Goal: Task Accomplishment & Management: Use online tool/utility

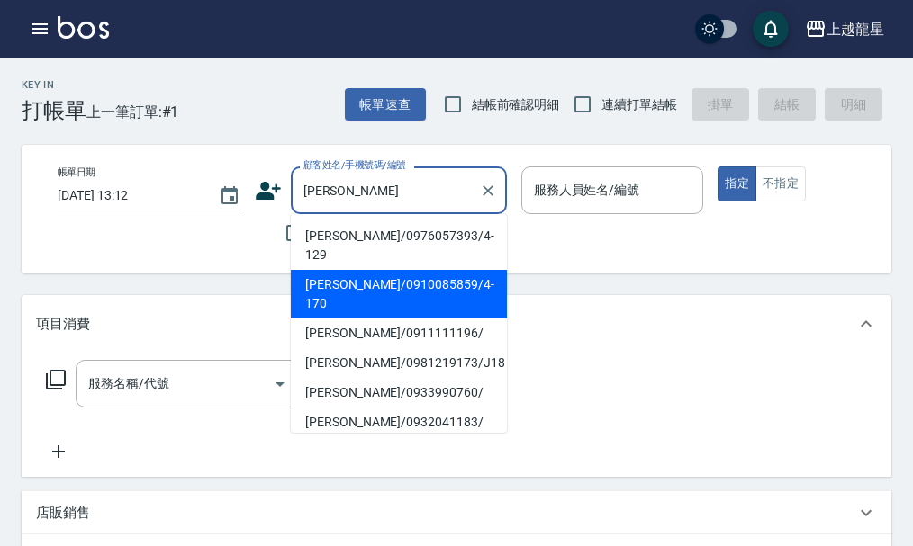
click at [325, 270] on li "[PERSON_NAME]/0910085859/4-170" at bounding box center [399, 294] width 216 height 49
type input "[PERSON_NAME]/0910085859/4-170"
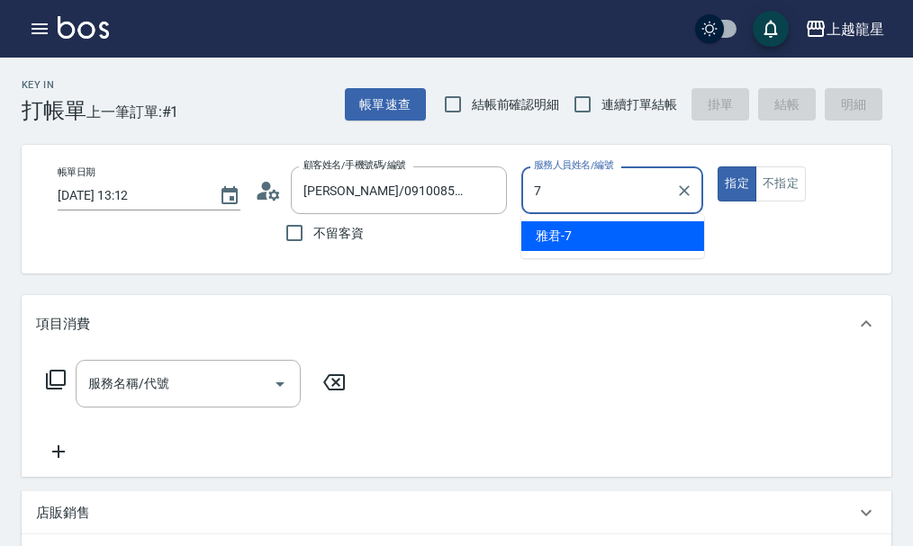
type input "雅君-7"
type button "true"
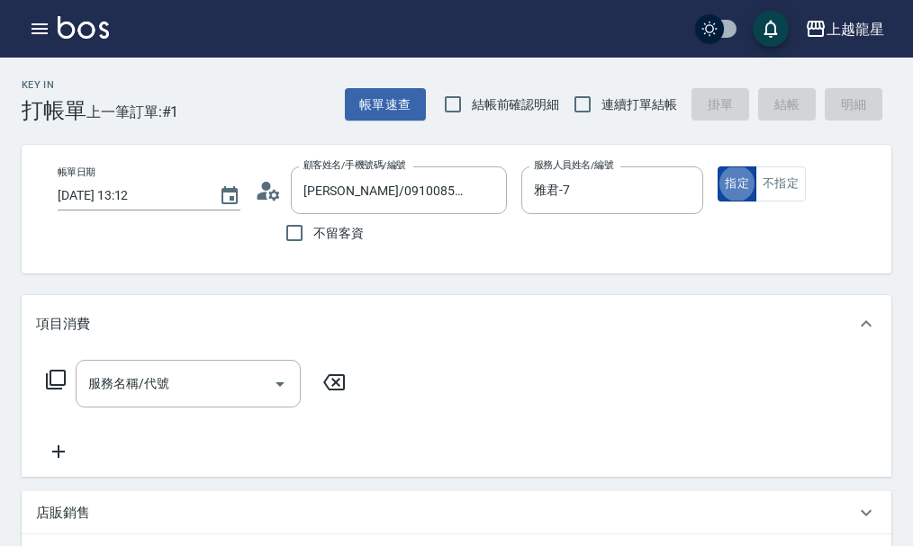
click at [754, 185] on button "指定" at bounding box center [736, 184] width 39 height 35
click at [769, 184] on button "不指定" at bounding box center [780, 184] width 50 height 35
click at [219, 389] on input "服務名稱/代號" at bounding box center [175, 384] width 182 height 32
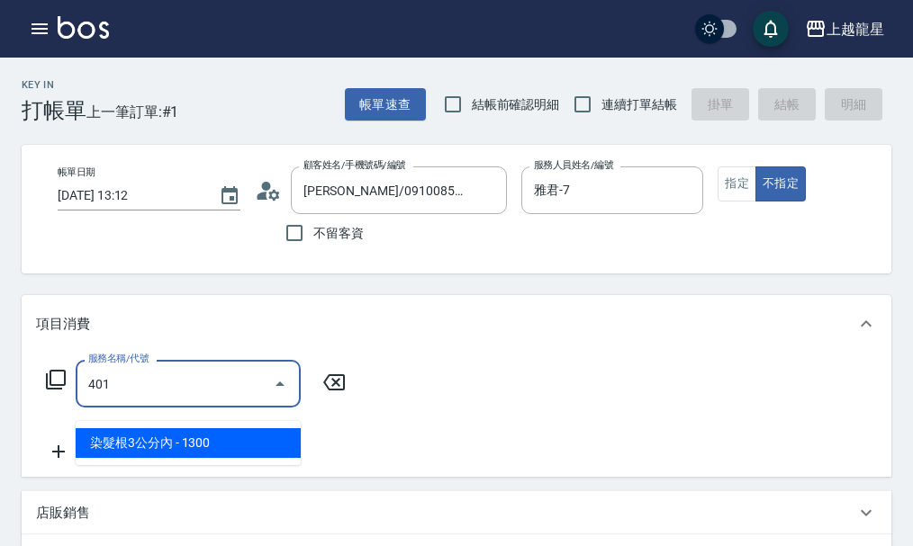
type input "染髮根3公分內(401)"
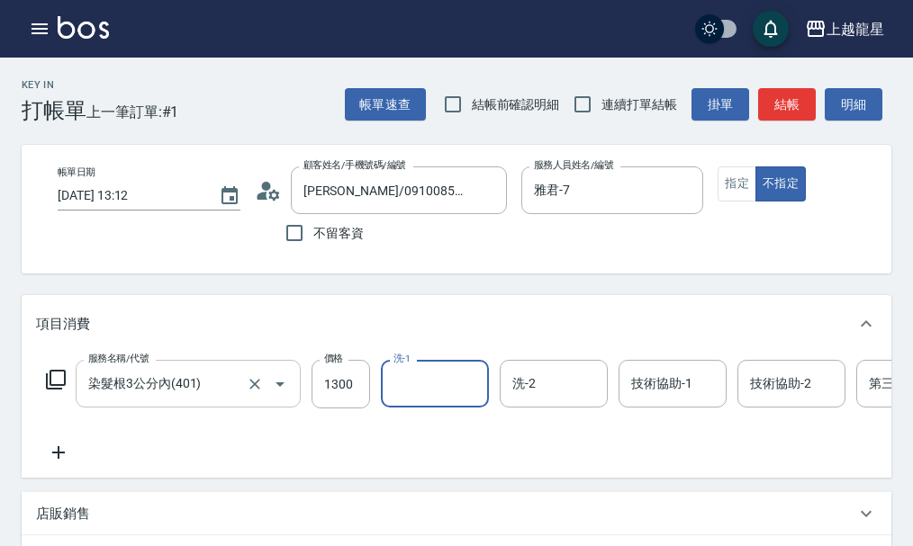
type input "1"
type input "[PERSON_NAME]-22"
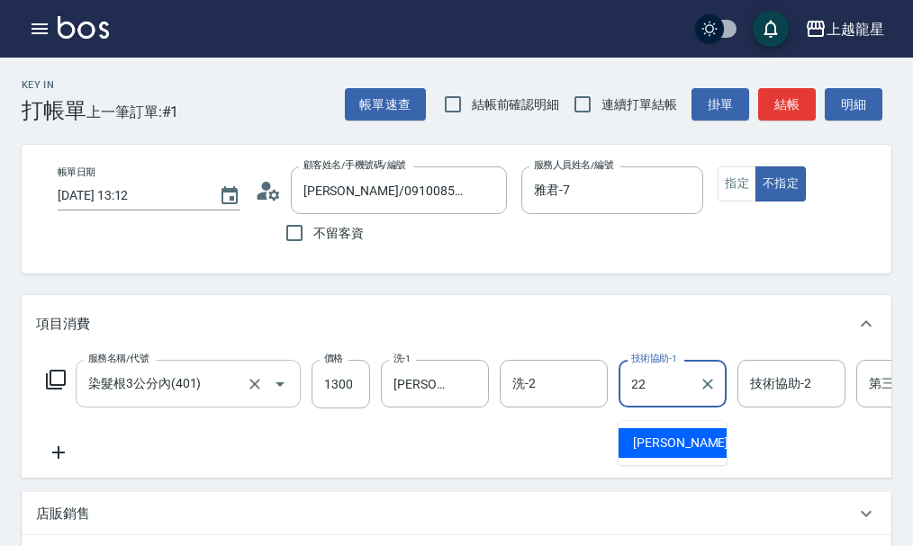
type input "[PERSON_NAME]-22"
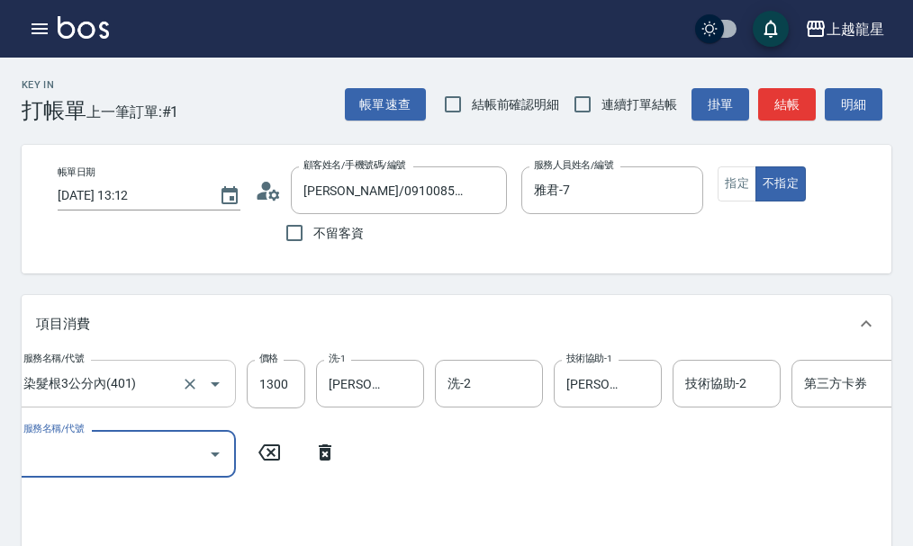
scroll to position [0, 62]
type input "頭皮隔離(608)"
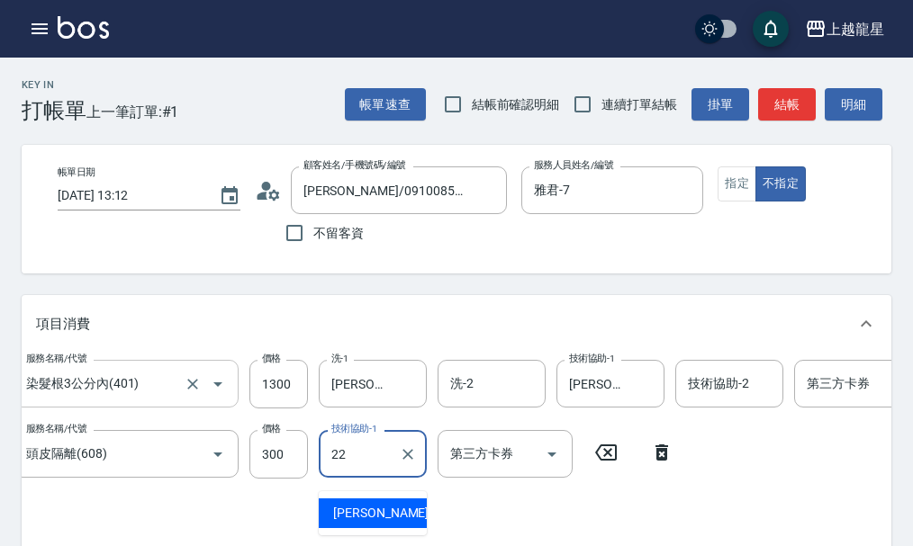
type input "[PERSON_NAME]-22"
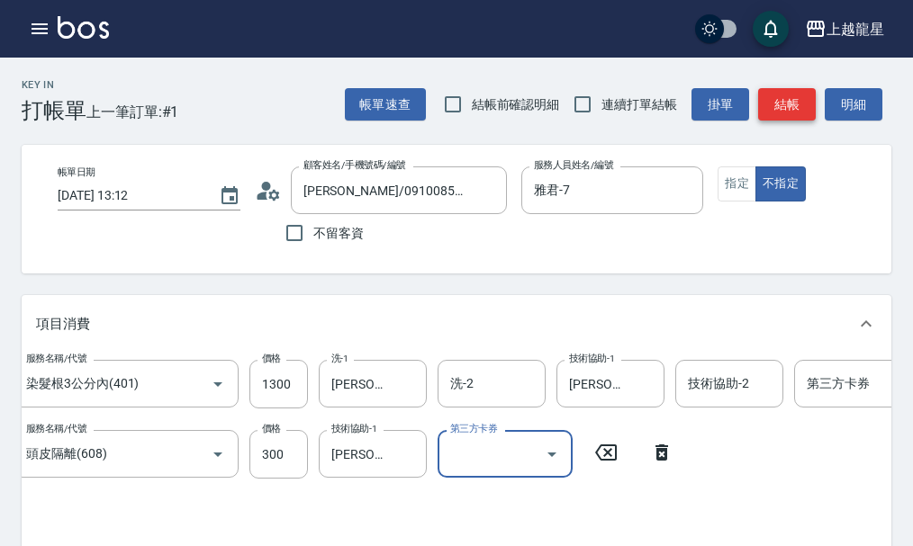
click at [779, 103] on button "結帳" at bounding box center [787, 104] width 58 height 33
